Goal: Information Seeking & Learning: Learn about a topic

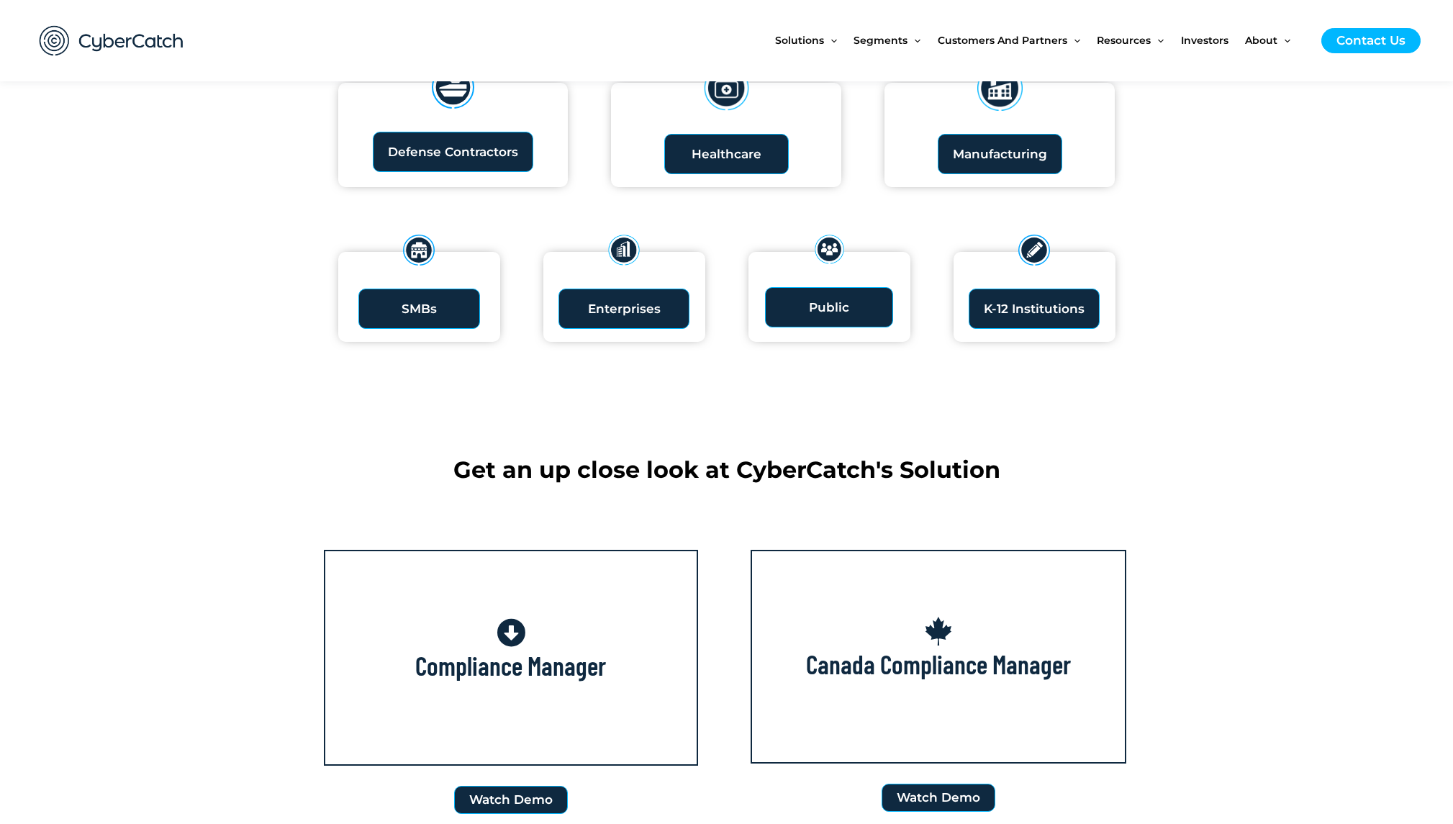
scroll to position [392, 0]
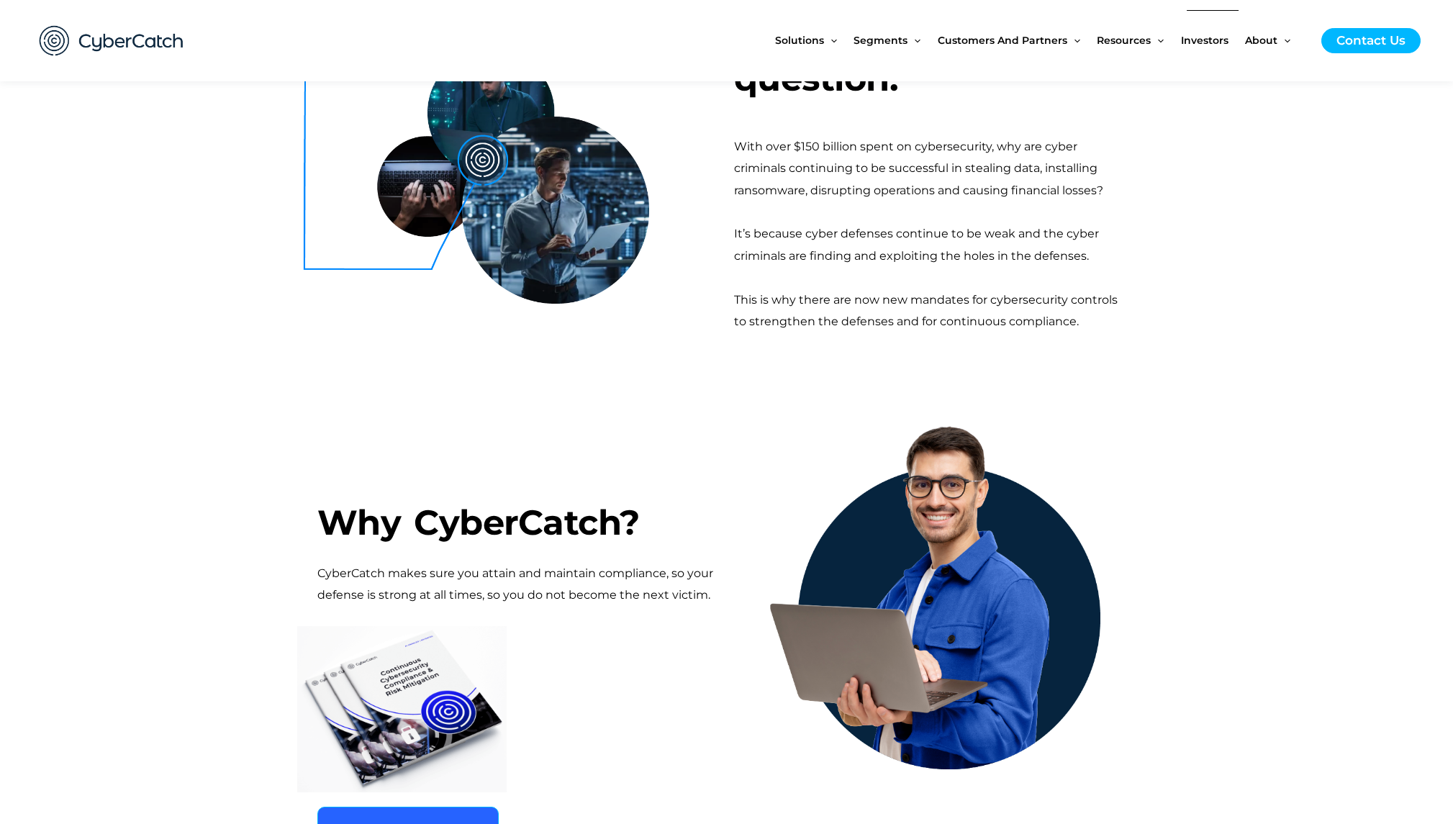
click at [1207, 40] on span "Investors" at bounding box center [1204, 40] width 47 height 60
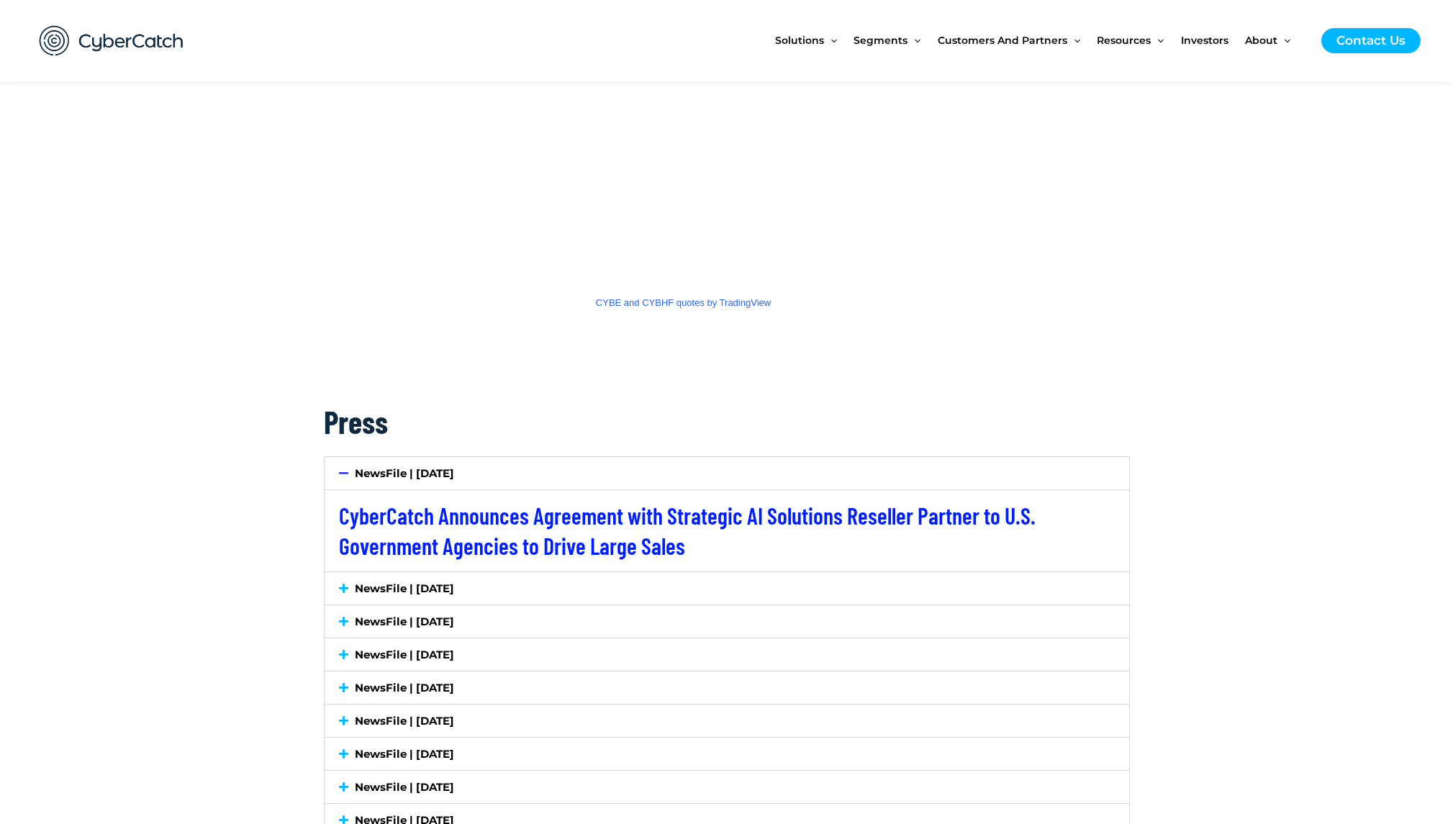
scroll to position [2296, 0]
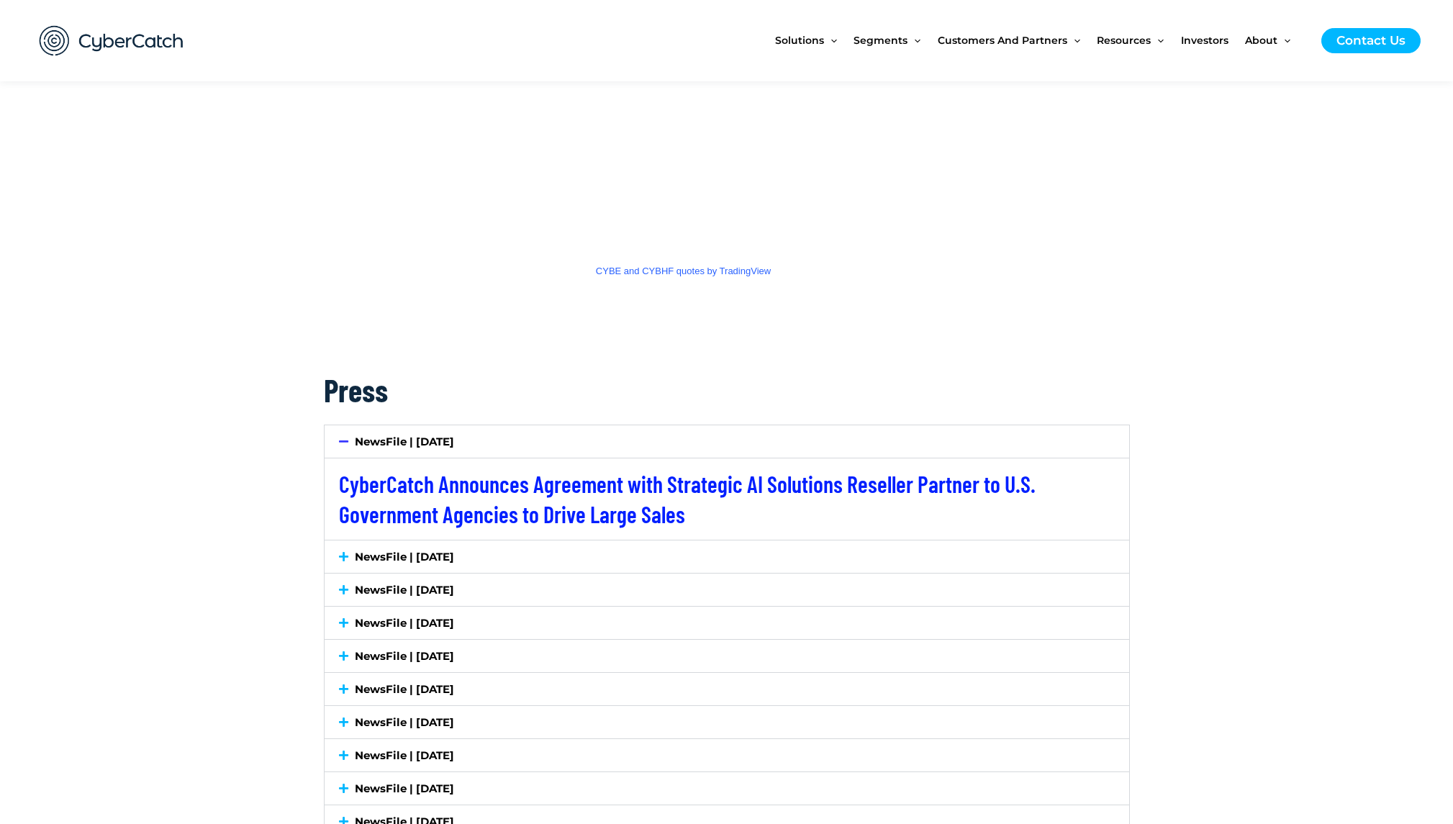
click at [453, 551] on link "NewsFile | [DATE]" at bounding box center [404, 557] width 99 height 14
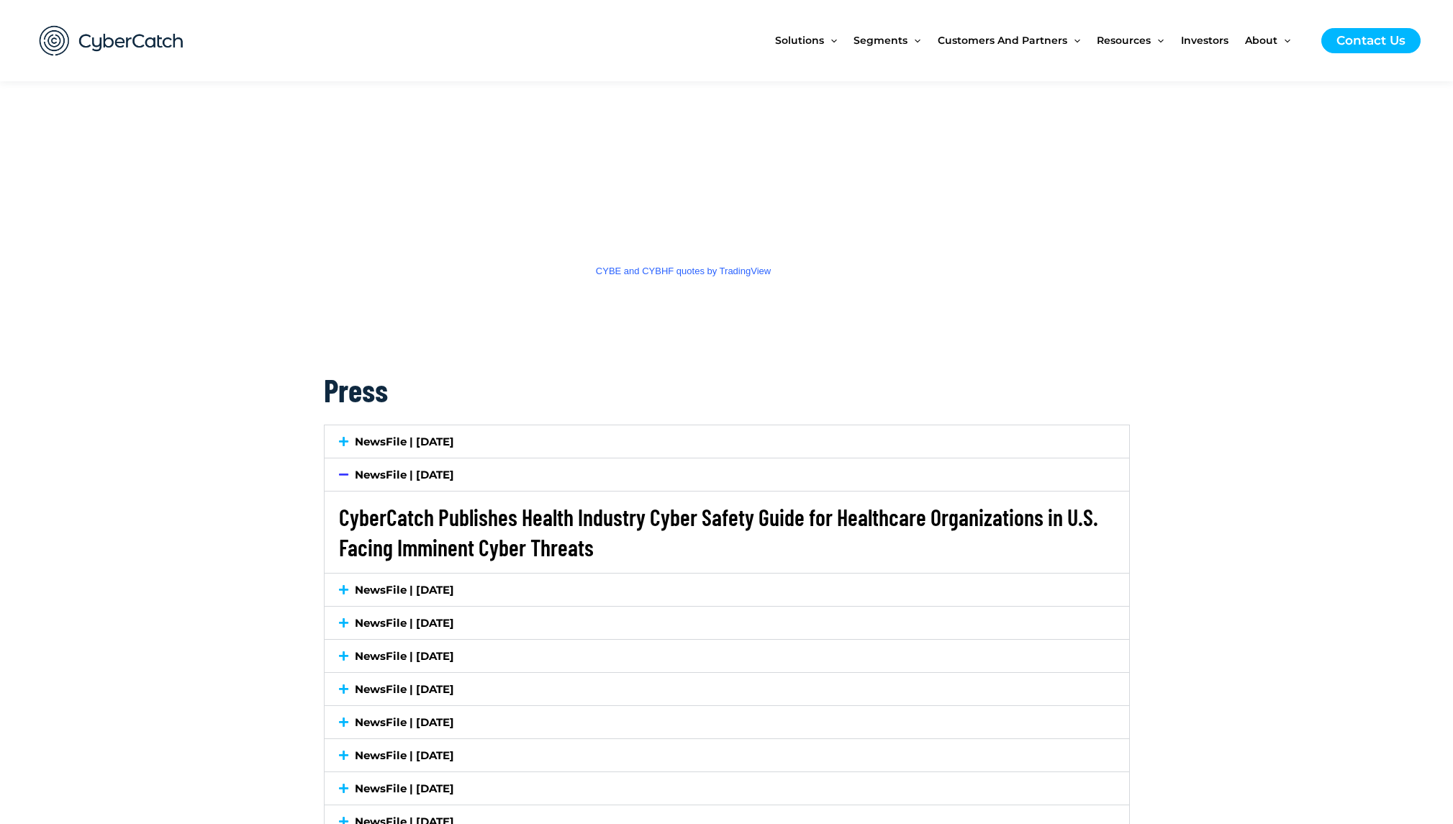
click at [463, 544] on link "CyberCatch Publishes Health Industry Cyber Safety Guide for Healthcare Organiza…" at bounding box center [718, 532] width 759 height 58
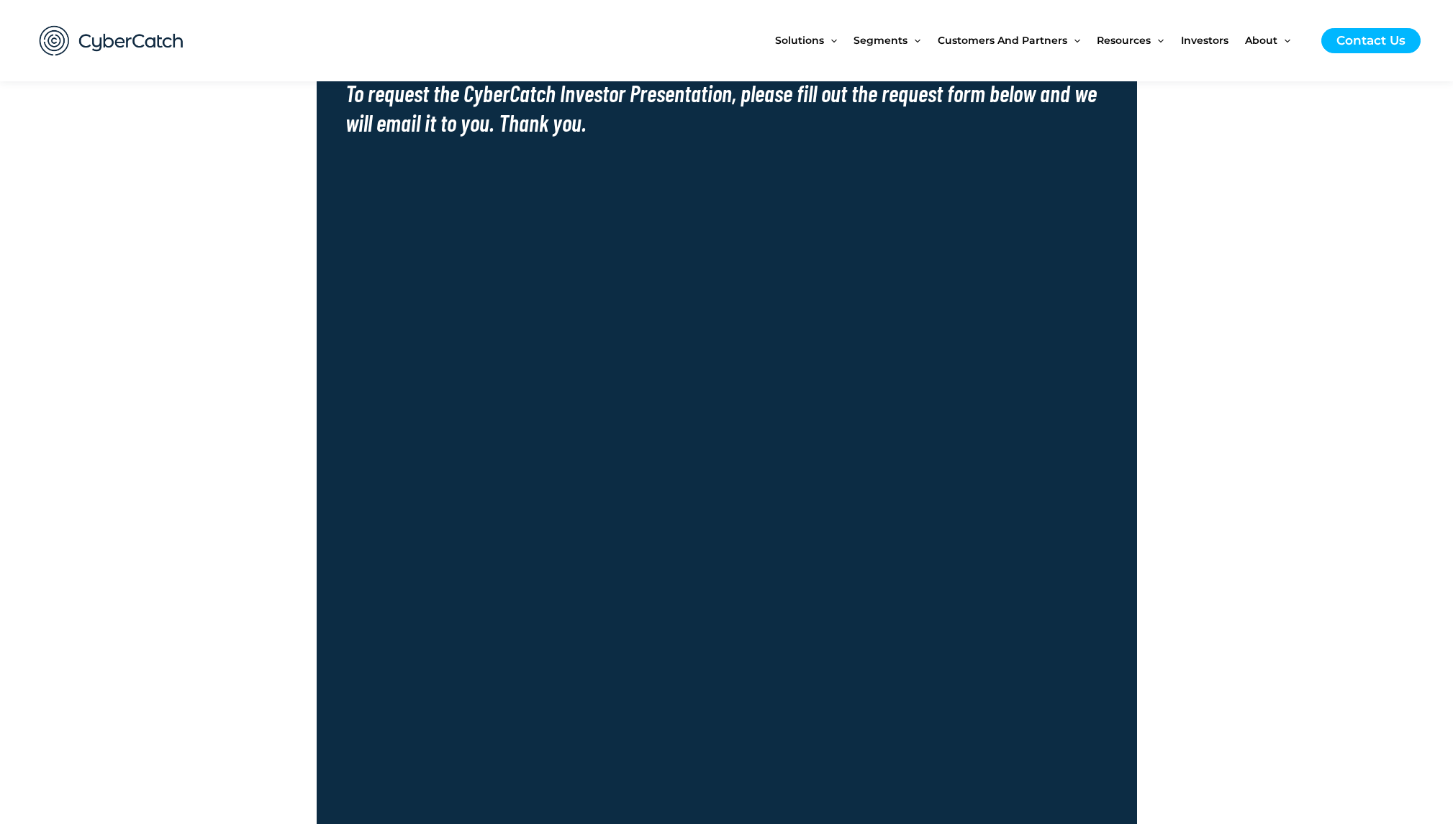
scroll to position [546, 0]
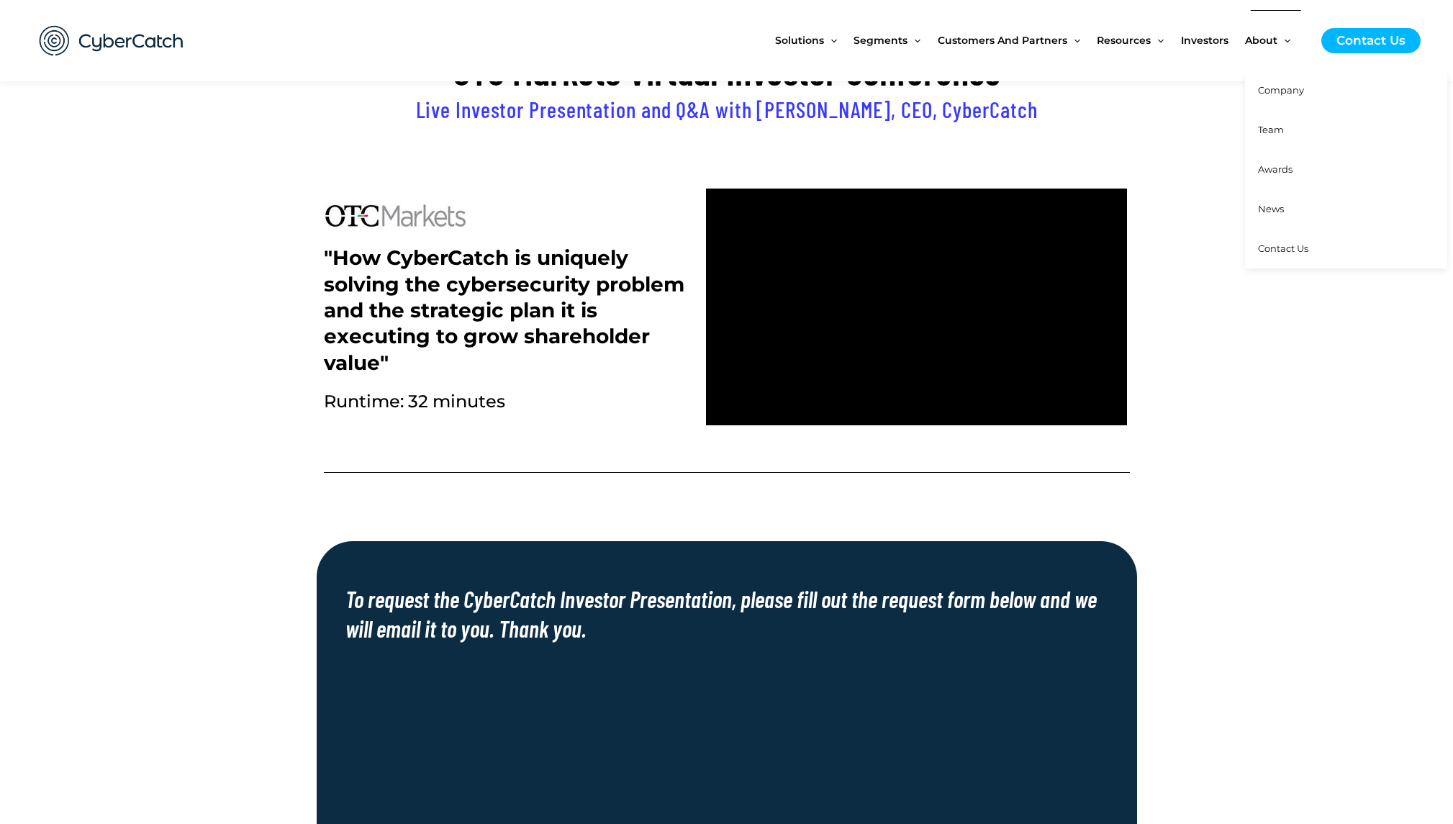
click at [1272, 89] on span "Company" at bounding box center [1281, 90] width 46 height 12
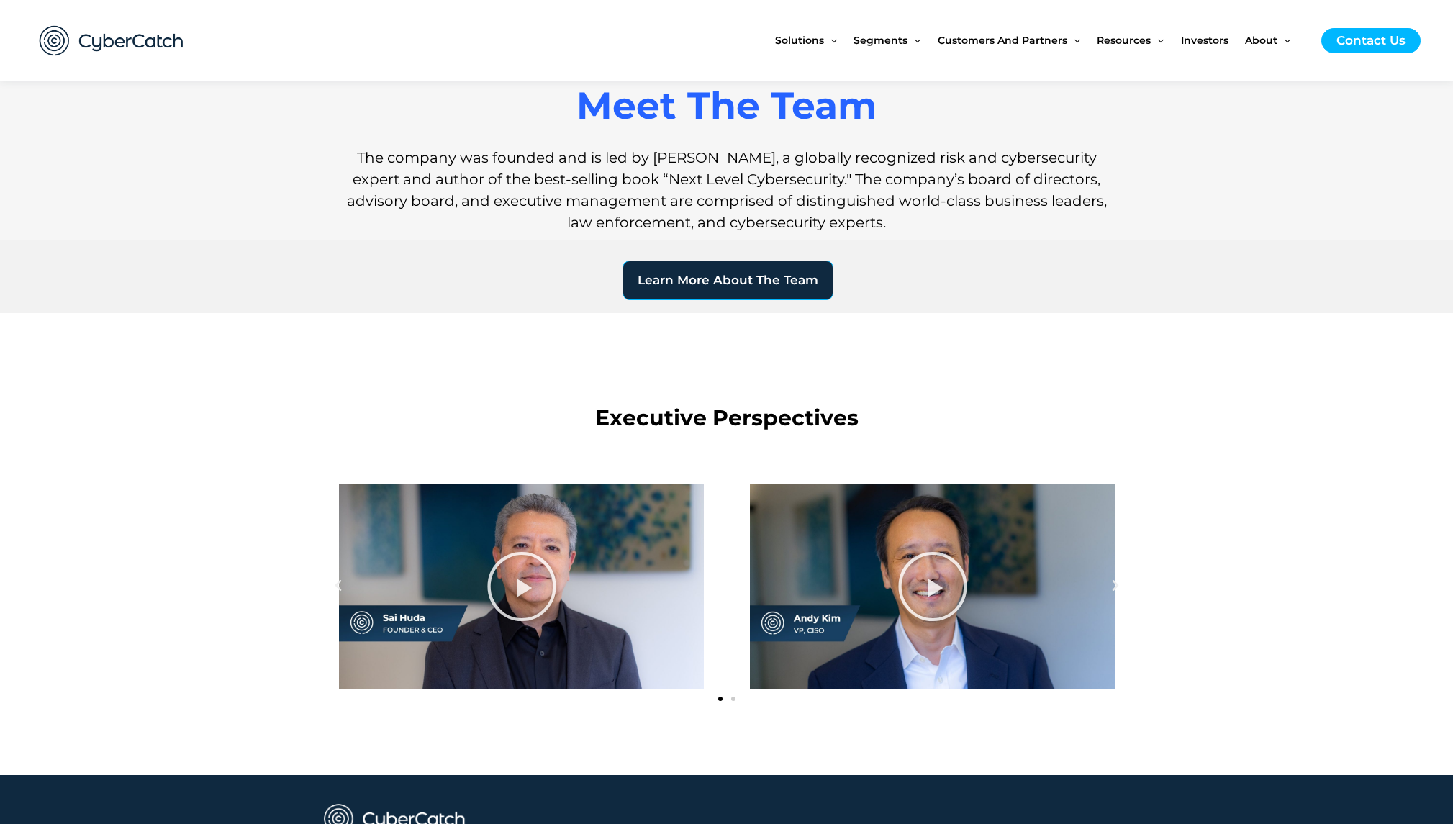
scroll to position [1448, 0]
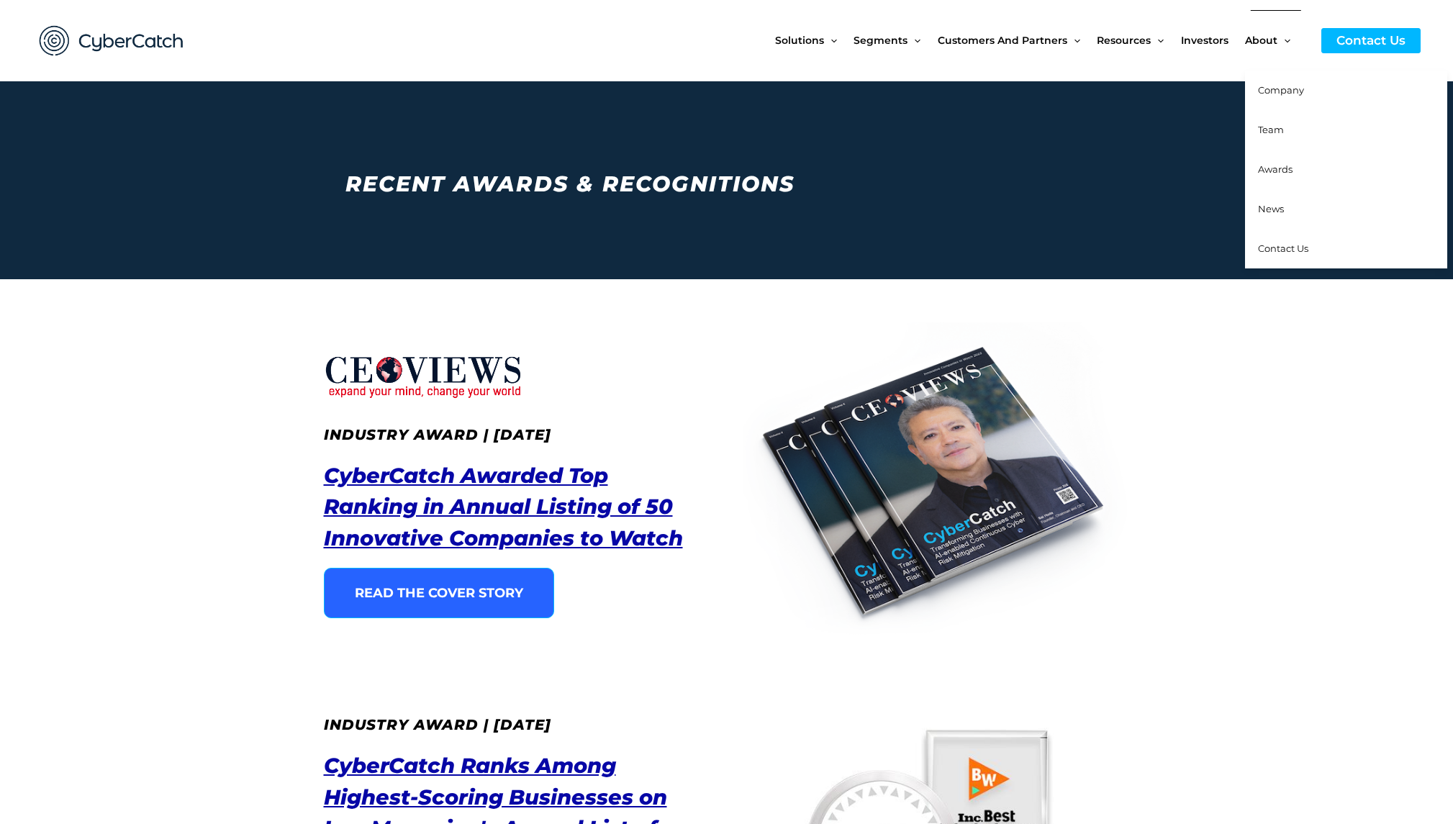
click at [1264, 203] on span "News" at bounding box center [1271, 209] width 26 height 12
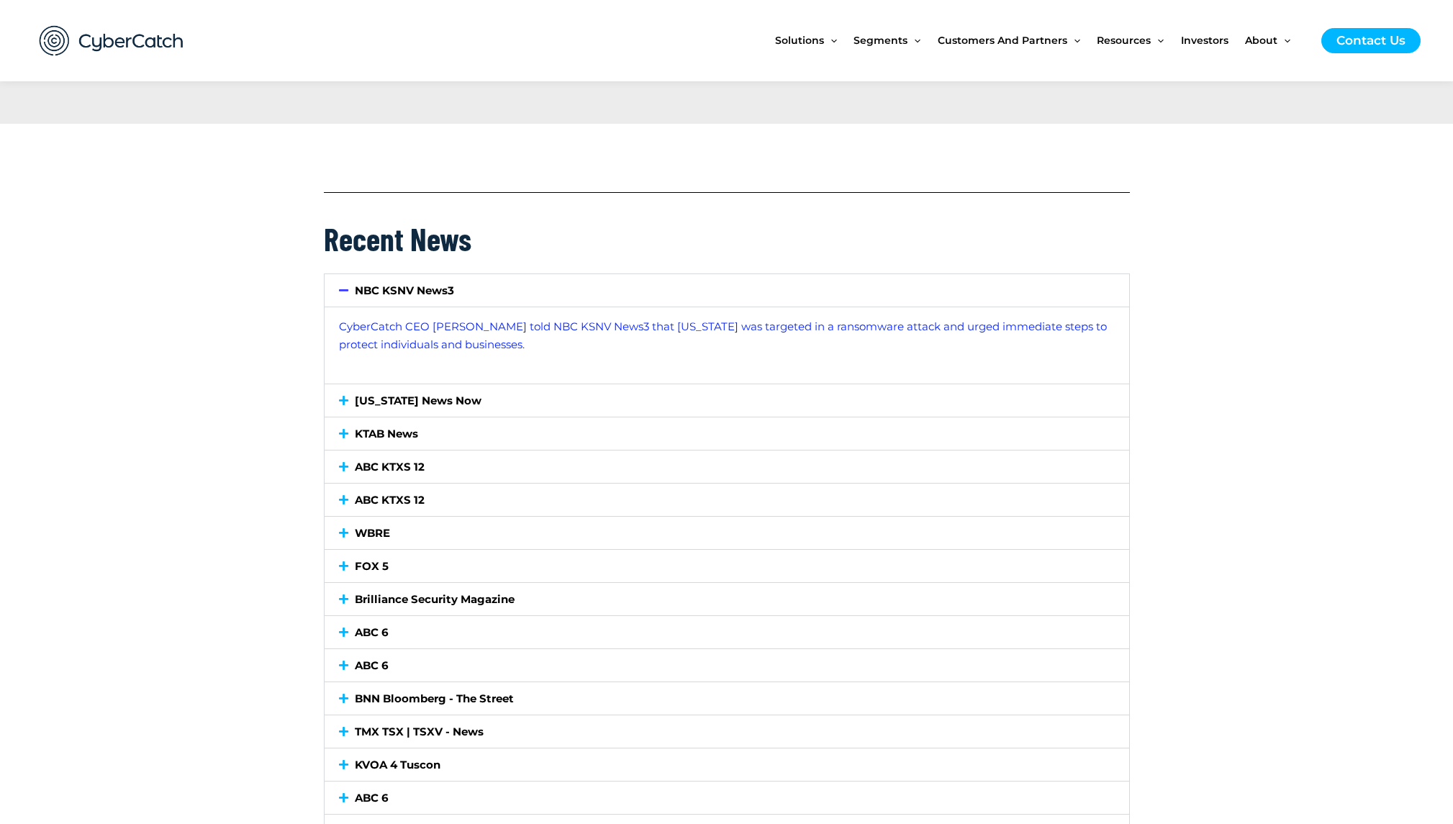
scroll to position [1472, 0]
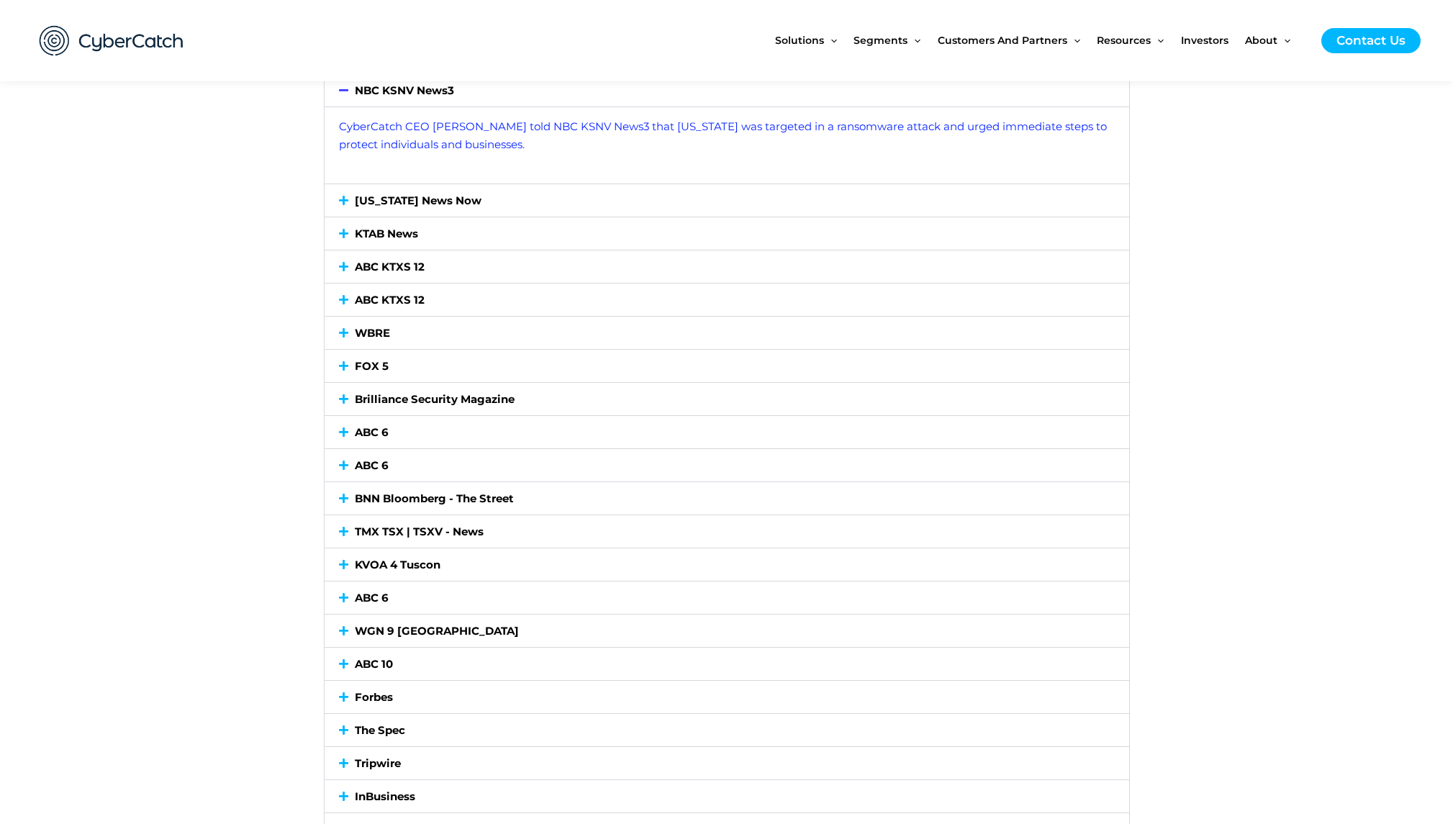
click at [425, 558] on link "KVOA 4 Tuscon" at bounding box center [398, 565] width 86 height 14
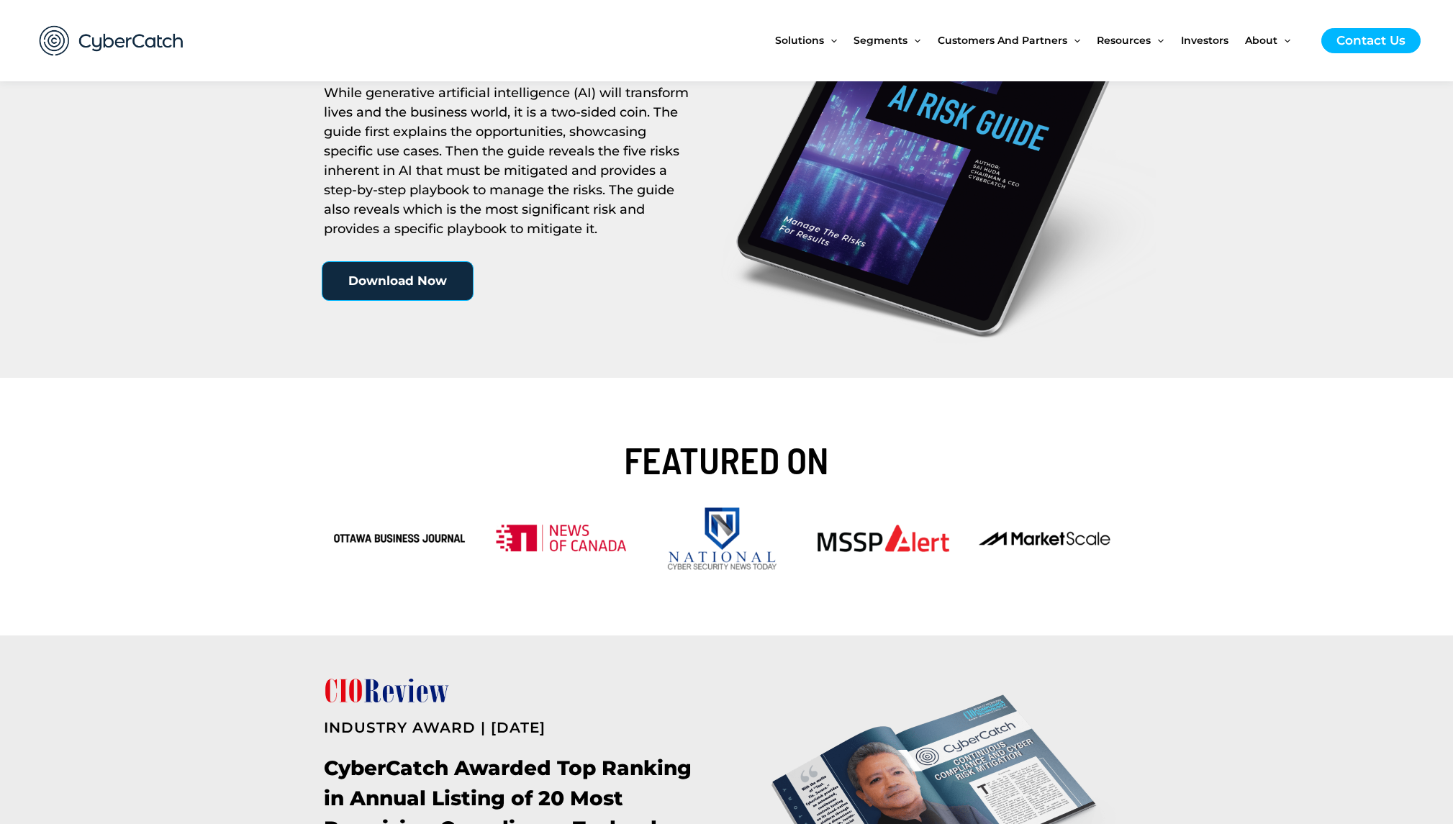
scroll to position [126, 0]
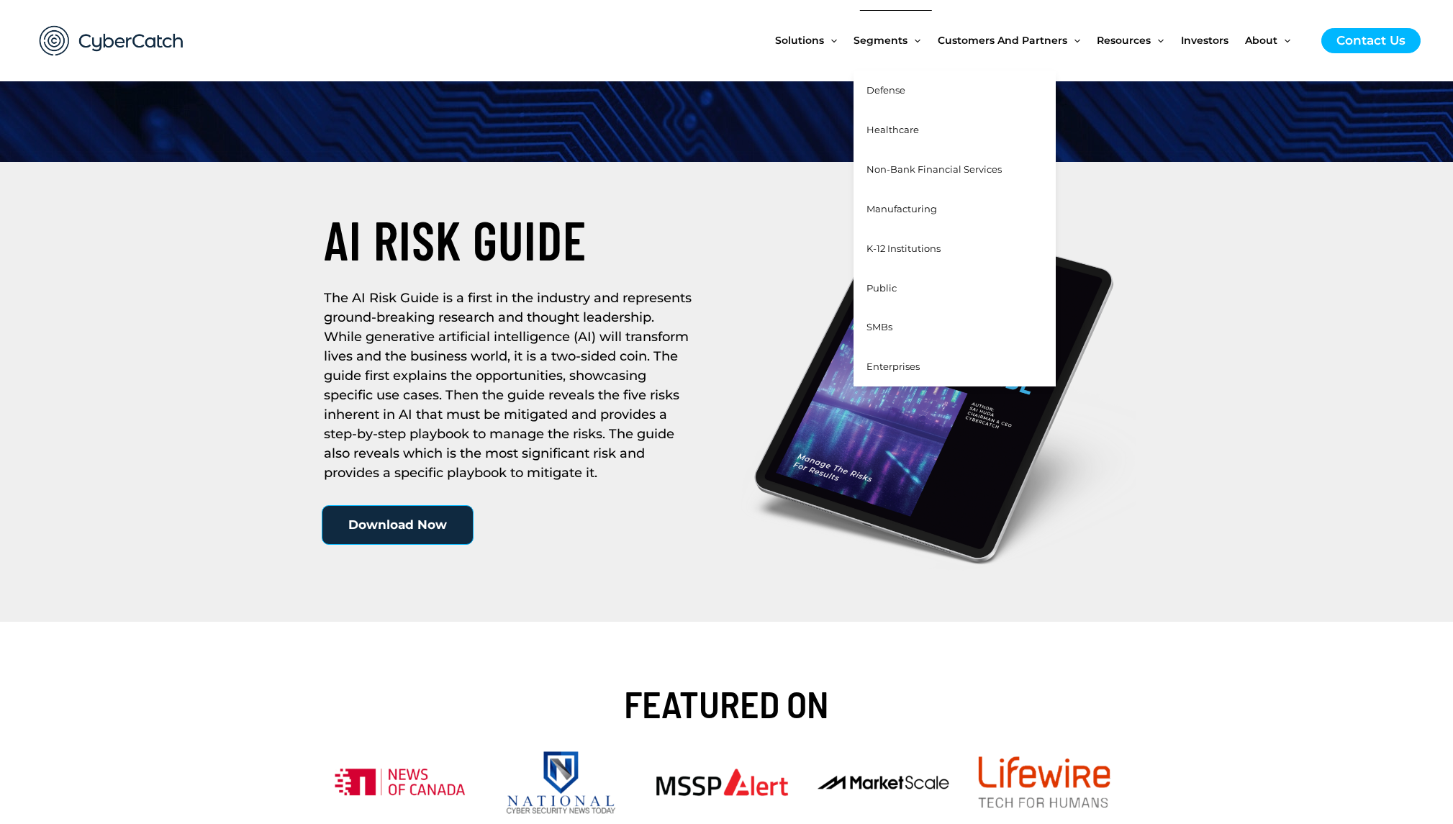
click at [888, 85] on span "Defense" at bounding box center [885, 90] width 39 height 12
